Goal: Information Seeking & Learning: Learn about a topic

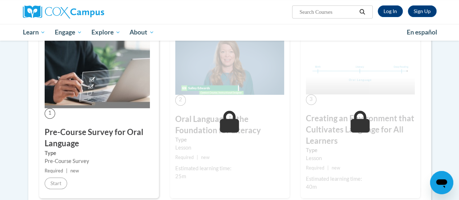
scroll to position [72, 0]
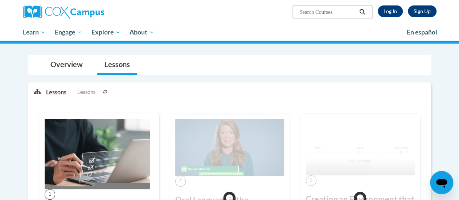
click at [402, 8] on div "Sign Up Log In" at bounding box center [404, 11] width 64 height 12
click at [379, 10] on link "Log In" at bounding box center [389, 11] width 25 height 12
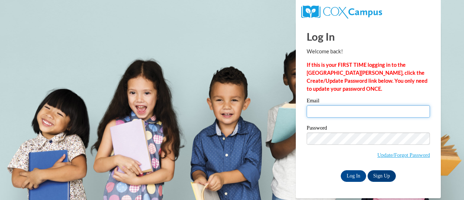
click at [335, 108] on input "Email" at bounding box center [368, 111] width 123 height 12
type input "liz.holton@coffee.k12.ga.us"
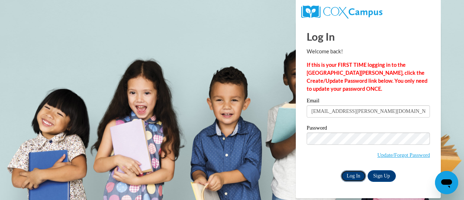
click at [352, 174] on input "Log In" at bounding box center [353, 176] width 25 height 12
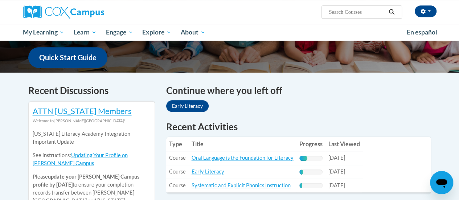
scroll to position [254, 0]
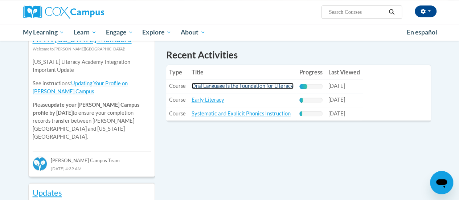
click at [227, 84] on link "Oral Language is the Foundation for Literacy" at bounding box center [242, 86] width 102 height 6
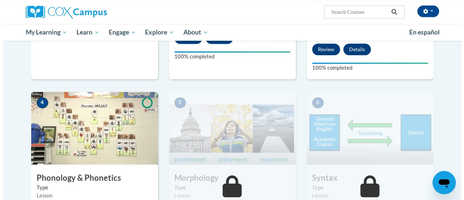
scroll to position [435, 0]
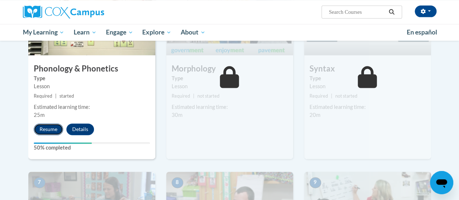
click at [49, 130] on button "Resume" at bounding box center [48, 129] width 29 height 12
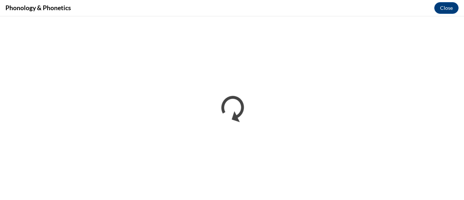
scroll to position [0, 0]
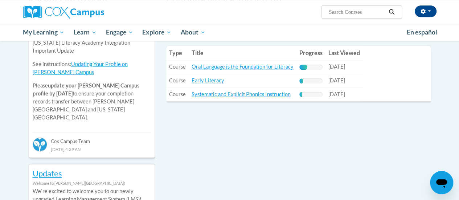
scroll to position [145, 0]
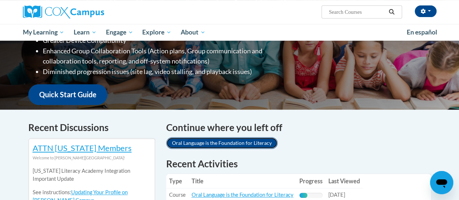
click at [238, 142] on link "Oral Language is the Foundation for Literacy" at bounding box center [221, 143] width 111 height 12
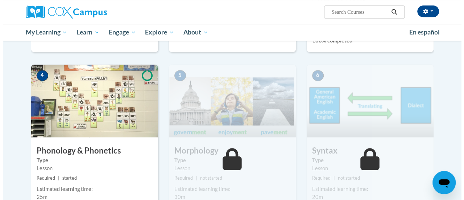
scroll to position [423, 0]
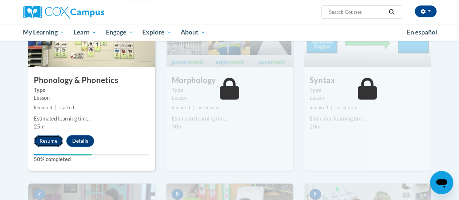
click at [46, 142] on button "Resume" at bounding box center [48, 141] width 29 height 12
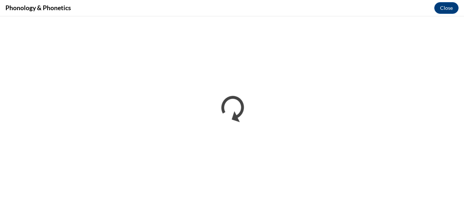
scroll to position [0, 0]
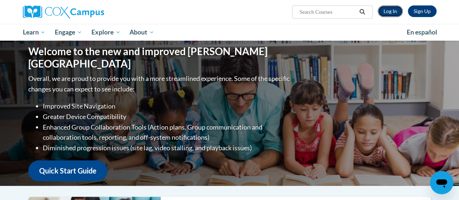
click at [396, 12] on link "Log In" at bounding box center [389, 11] width 25 height 12
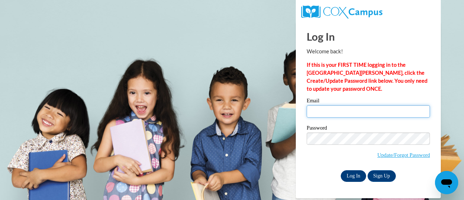
type input "[EMAIL_ADDRESS][PERSON_NAME][DOMAIN_NAME]"
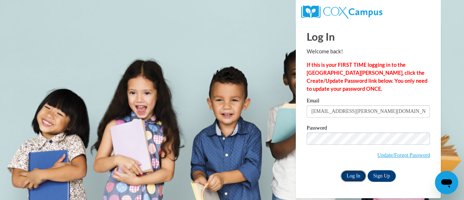
click at [356, 178] on input "Log In" at bounding box center [353, 176] width 25 height 12
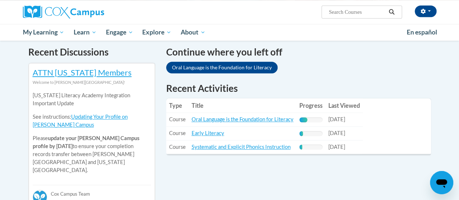
scroll to position [217, 0]
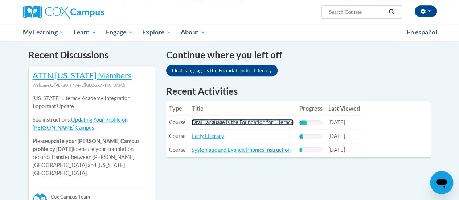
click at [220, 123] on link "Oral Language is the Foundation for Literacy" at bounding box center [242, 122] width 102 height 6
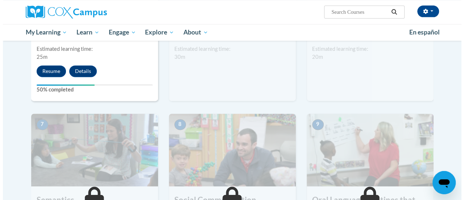
scroll to position [496, 0]
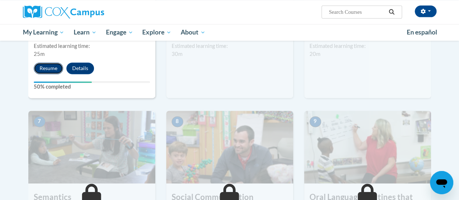
click at [43, 72] on button "Resume" at bounding box center [48, 68] width 29 height 12
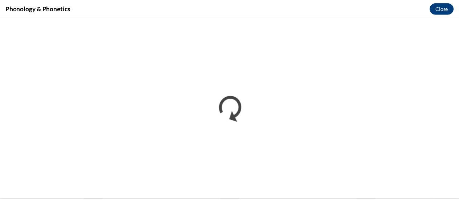
scroll to position [0, 0]
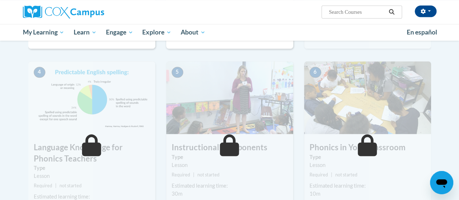
scroll to position [460, 0]
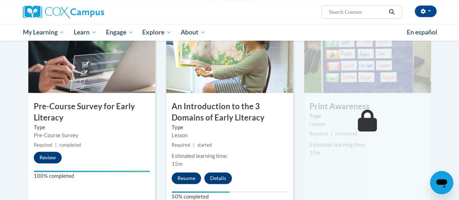
scroll to position [166, 0]
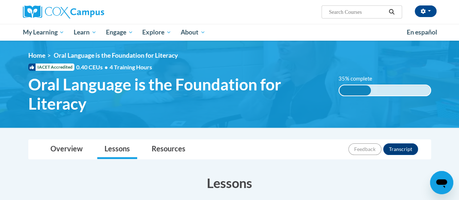
click at [356, 88] on div "35% complete" at bounding box center [355, 90] width 32 height 10
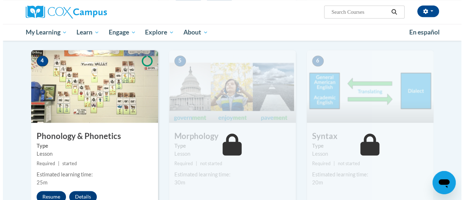
scroll to position [399, 0]
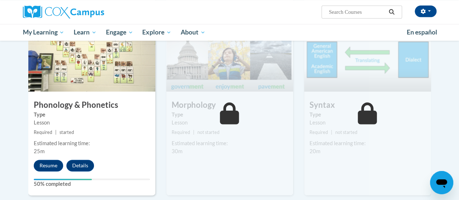
click at [120, 148] on div "Estimated learning time: 25m" at bounding box center [91, 147] width 127 height 16
click at [41, 164] on button "Resume" at bounding box center [48, 165] width 29 height 12
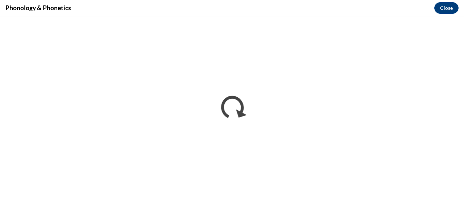
scroll to position [0, 0]
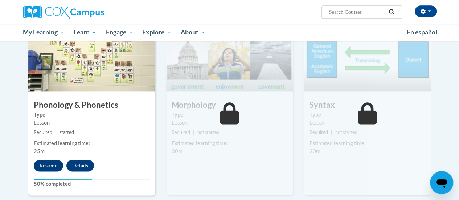
scroll to position [254, 0]
